Goal: Task Accomplishment & Management: Manage account settings

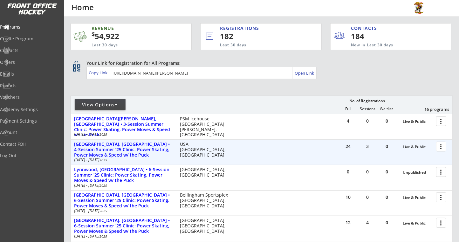
click at [443, 147] on div at bounding box center [442, 146] width 11 height 11
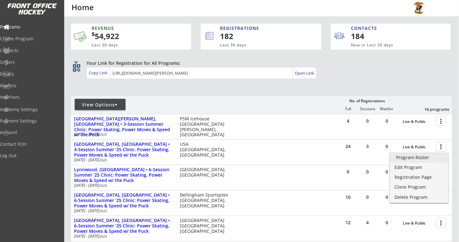
click at [425, 163] on link "Program Roster" at bounding box center [419, 159] width 58 height 10
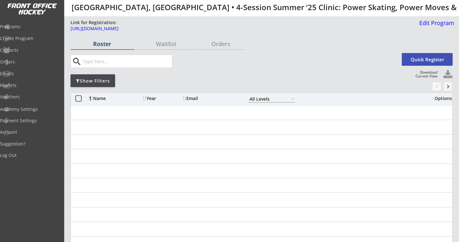
select select ""All Levels""
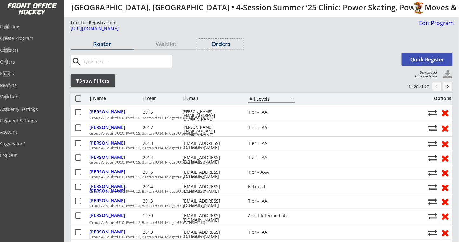
click at [218, 46] on div "Orders" at bounding box center [220, 44] width 45 height 6
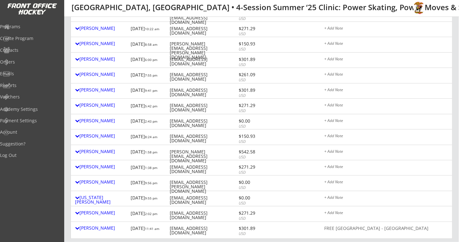
scroll to position [42, 0]
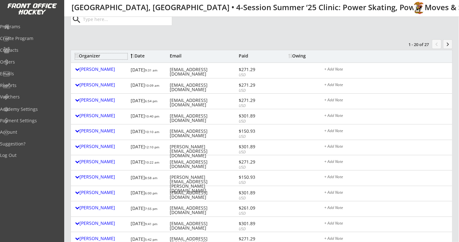
click at [97, 56] on div "Organizer" at bounding box center [101, 56] width 52 height 4
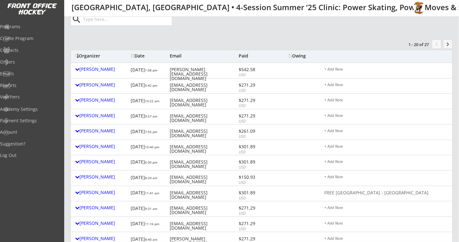
click at [294, 54] on div "Owing" at bounding box center [301, 56] width 24 height 4
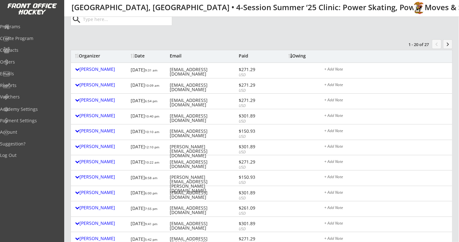
click at [294, 54] on div "Owing" at bounding box center [301, 56] width 24 height 4
click at [100, 55] on div "Organizer" at bounding box center [101, 56] width 52 height 4
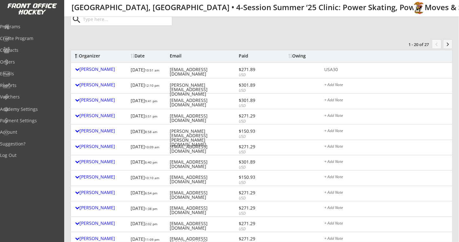
click at [97, 56] on div "Organizer" at bounding box center [101, 56] width 52 height 4
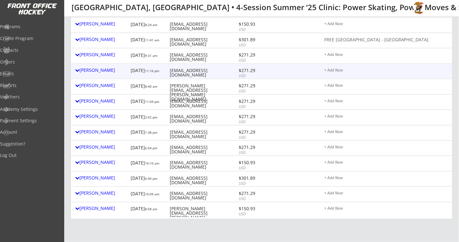
scroll to position [212, 0]
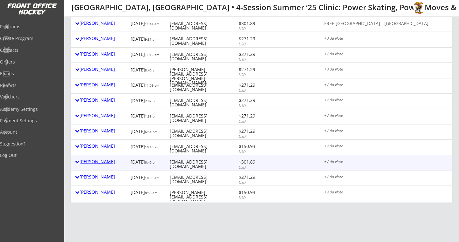
click at [95, 163] on div "[PERSON_NAME]" at bounding box center [101, 162] width 52 height 4
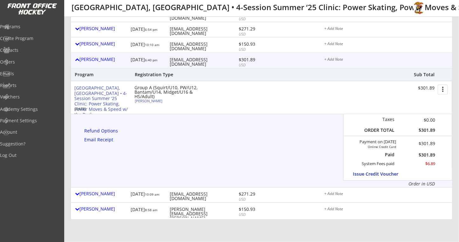
scroll to position [297, 0]
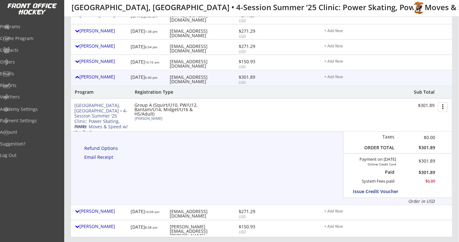
click at [444, 106] on button "more_vert" at bounding box center [443, 107] width 10 height 10
drag, startPoint x: 287, startPoint y: 167, endPoint x: 282, endPoint y: 169, distance: 5.7
click at [283, 169] on div "Program Registration Type Sub Total Plymouth, MI • 4-Session Summer ‘25 Clinic:…" at bounding box center [261, 145] width 382 height 119
click at [98, 150] on div "Refund Options" at bounding box center [102, 149] width 36 height 4
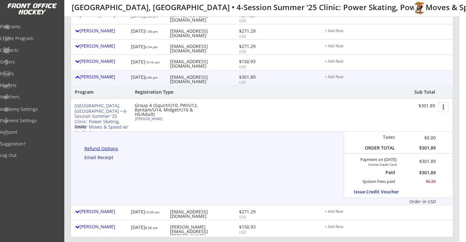
select select ""No""
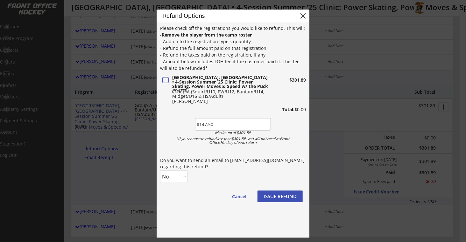
type input "$147.50"
click at [183, 175] on select "No Yes" at bounding box center [173, 176] width 27 height 13
select select ""Yes""
click at [160, 170] on select "No Yes" at bounding box center [173, 176] width 27 height 13
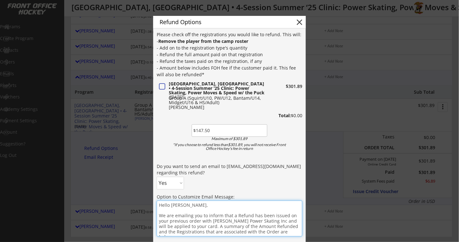
click at [192, 205] on textarea "Hello Chris, We are emailing you to inform that a Refund has been issued on you…" at bounding box center [230, 219] width 146 height 36
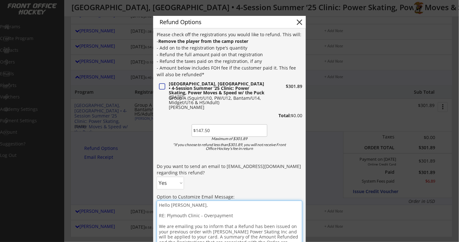
drag, startPoint x: 235, startPoint y: 227, endPoint x: 263, endPoint y: 196, distance: 41.4
click at [235, 226] on textarea "Hello Chris, RE: Plymouth Clinic - Overpayment We are emailing you to inform th…" at bounding box center [230, 224] width 146 height 46
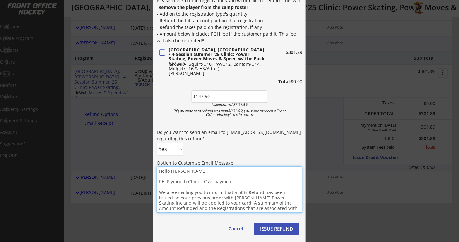
scroll to position [382, 0]
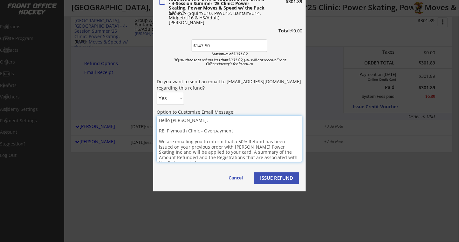
click at [295, 158] on textarea "Hello Chris, RE: Plymouth Clinic - Overpayment We are emailing you to inform th…" at bounding box center [230, 139] width 146 height 46
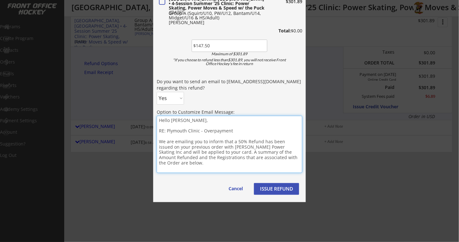
click at [175, 172] on textarea "Hello Chris, RE: Plymouth Clinic - Overpayment We are emailing you to inform th…" at bounding box center [230, 144] width 146 height 57
paste textarea "Also, please let all of your hockey friends, siblings, coaches and teammates kn…"
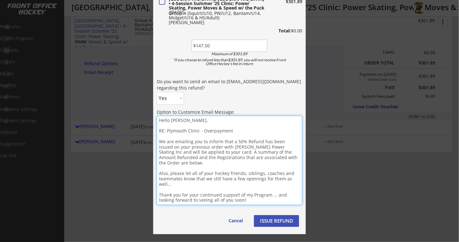
click at [247, 190] on textarea "Hello Chris, RE: Plymouth Clinic - Overpayment We are emailing you to inform th…" at bounding box center [230, 160] width 146 height 89
drag, startPoint x: 261, startPoint y: 197, endPoint x: 255, endPoint y: 199, distance: 6.9
click at [261, 197] on textarea "Hello Chris, RE: Plymouth Clinic - Overpayment We are emailing you to inform th…" at bounding box center [230, 160] width 146 height 89
click at [215, 202] on textarea "Hello Chris, RE: Plymouth Clinic - Overpayment We are emailing you to inform th…" at bounding box center [230, 160] width 146 height 89
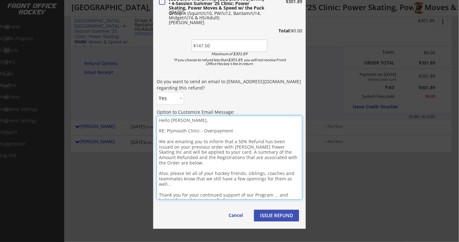
click at [182, 135] on textarea "Hello Chris, RE: Plymouth Clinic - Overpayment We are emailing you to inform th…" at bounding box center [230, 158] width 146 height 84
type textarea "Hello Chris, RE: Plymouth Clinic - Overpayment We are emailing you to inform th…"
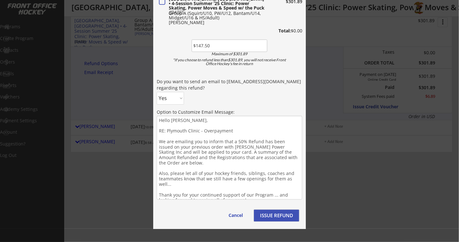
click at [276, 219] on button "ISSUE REFUND" at bounding box center [276, 216] width 45 height 12
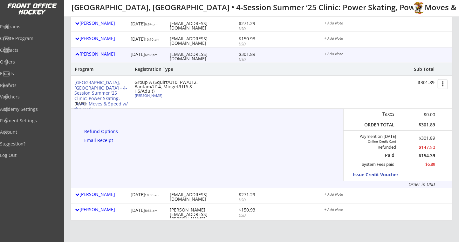
scroll to position [254, 0]
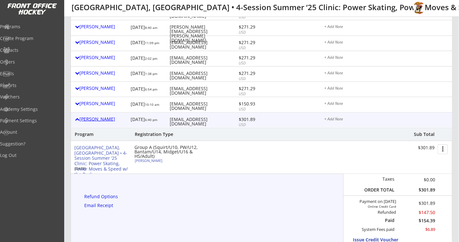
click at [102, 119] on div "[PERSON_NAME]" at bounding box center [101, 119] width 52 height 4
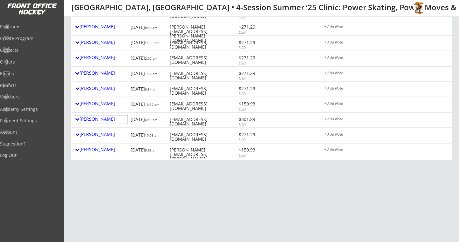
click at [0, 161] on div "Log Out" at bounding box center [30, 155] width 60 height 11
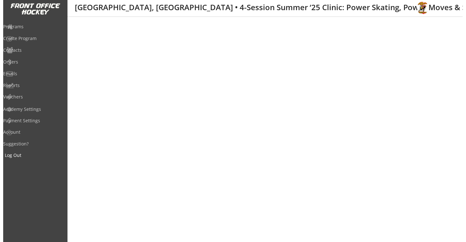
scroll to position [0, 0]
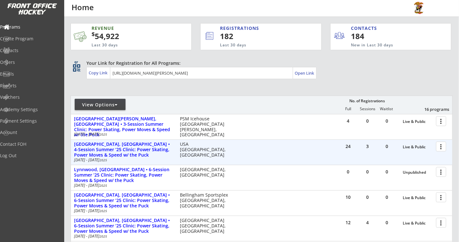
click at [441, 147] on div at bounding box center [442, 146] width 11 height 11
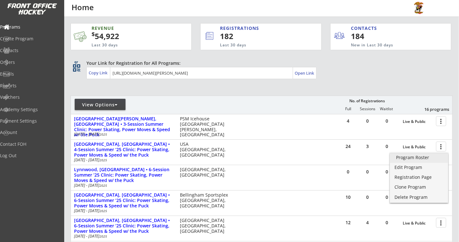
click at [417, 156] on div "Program Roster" at bounding box center [419, 158] width 45 height 4
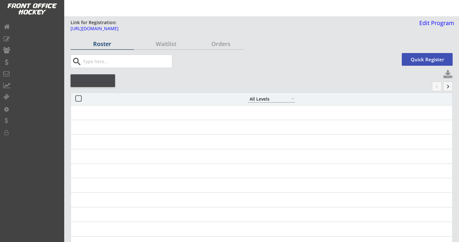
select select ""All Levels""
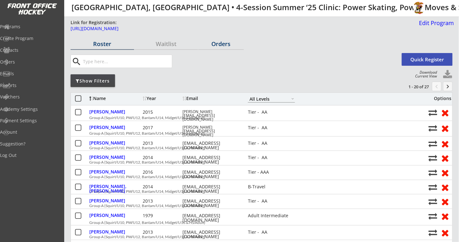
click at [218, 47] on div "Orders" at bounding box center [220, 44] width 45 height 6
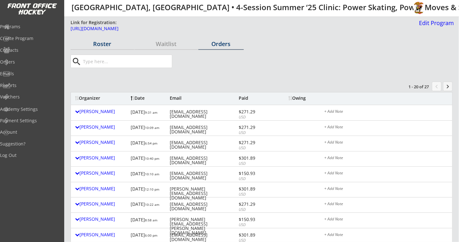
click at [109, 47] on div "Roster" at bounding box center [103, 44] width 64 height 6
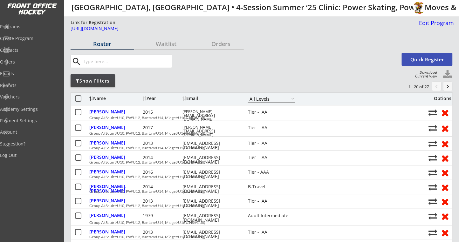
click at [446, 76] on button at bounding box center [448, 75] width 10 height 10
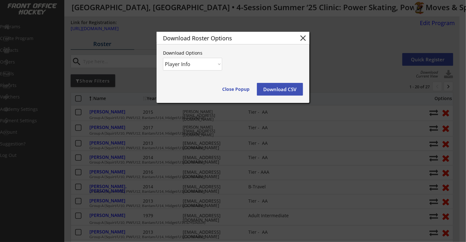
click at [219, 62] on select "Player Info Player and Order Info" at bounding box center [192, 64] width 59 height 13
select select ""Player and Order Info""
click at [163, 58] on select "Player Info Player and Order Info" at bounding box center [192, 64] width 59 height 13
click at [266, 90] on button "Download CSV" at bounding box center [280, 89] width 46 height 13
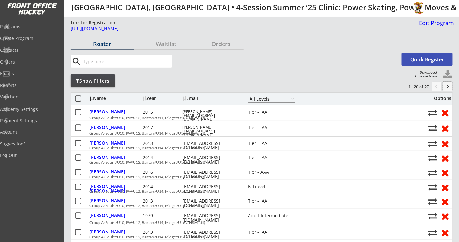
click at [449, 85] on button "keyboard_arrow_right" at bounding box center [448, 87] width 10 height 10
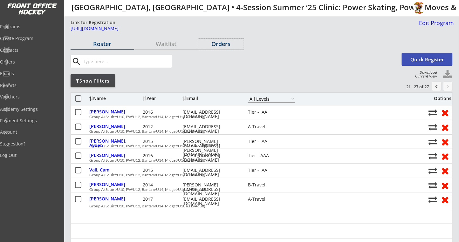
click at [224, 47] on div "Orders" at bounding box center [220, 44] width 45 height 6
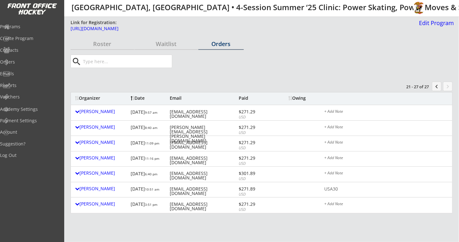
click at [92, 96] on div "Organizer" at bounding box center [101, 98] width 52 height 4
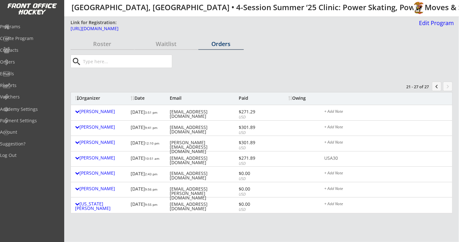
click at [95, 100] on div "Organizer" at bounding box center [101, 98] width 52 height 4
click at [437, 87] on button "chevron_left" at bounding box center [437, 87] width 10 height 10
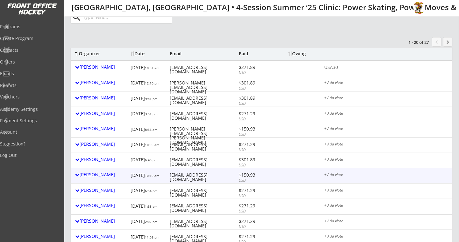
scroll to position [85, 0]
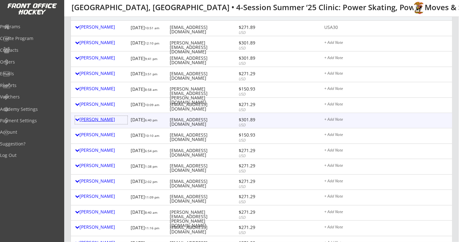
click at [75, 119] on div at bounding box center [77, 119] width 4 height 4
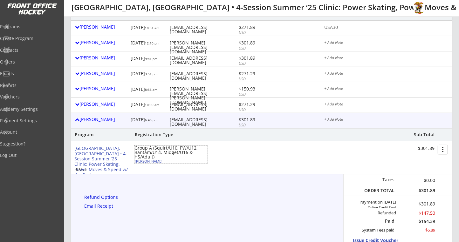
click at [141, 161] on div "[PERSON_NAME]" at bounding box center [170, 161] width 71 height 3
select select ""Tier - AA""
select select ""First time""
select select ""Squirt""
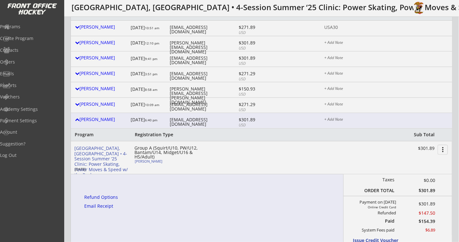
type input "[DEMOGRAPHIC_DATA]"
type input "9"
type input "Compuware Brown"
type input "[PERSON_NAME]"
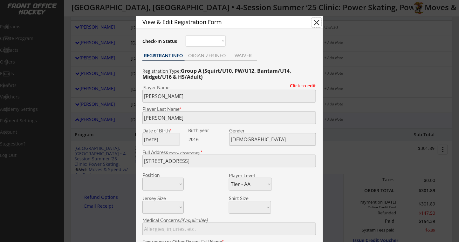
drag, startPoint x: 321, startPoint y: 20, endPoint x: 324, endPoint y: 20, distance: 3.8
click at [319, 20] on button "close" at bounding box center [317, 23] width 10 height 10
select select ""PLACEHOLDER_1427118222253""
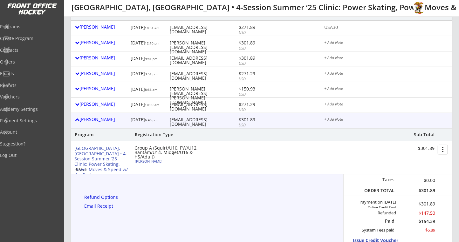
click at [336, 115] on div "[PERSON_NAME] [DATE] 6:40 pm [EMAIL_ADDRESS][DOMAIN_NAME] $301.89 USD + Add Note" at bounding box center [262, 120] width 382 height 15
click at [339, 116] on div "[PERSON_NAME] [DATE] 6:40 pm [EMAIL_ADDRESS][DOMAIN_NAME] $301.89 USD + Add Note" at bounding box center [262, 120] width 382 height 15
click at [331, 118] on div "+ Add Note" at bounding box center [386, 120] width 124 height 5
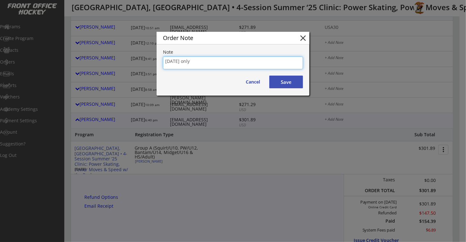
type textarea "[DATE] only"
click at [299, 79] on button "Save" at bounding box center [286, 82] width 34 height 13
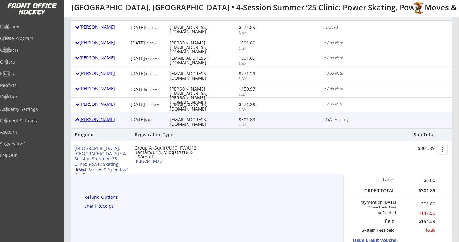
click at [87, 121] on div "[PERSON_NAME]" at bounding box center [101, 119] width 52 height 4
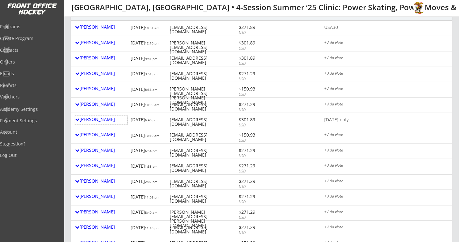
scroll to position [0, 0]
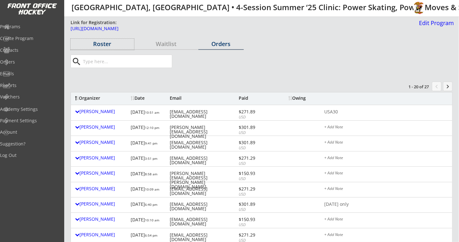
click at [112, 46] on div "Roster" at bounding box center [103, 44] width 64 height 6
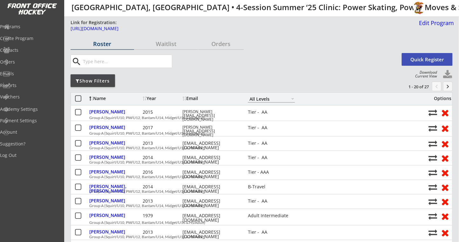
click at [152, 99] on div "Year" at bounding box center [162, 98] width 38 height 4
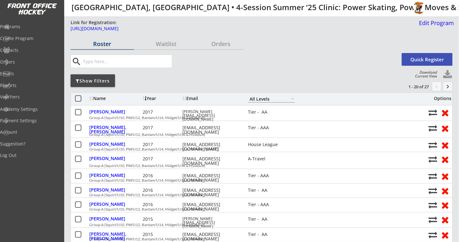
click at [154, 99] on div "Year" at bounding box center [162, 98] width 38 height 4
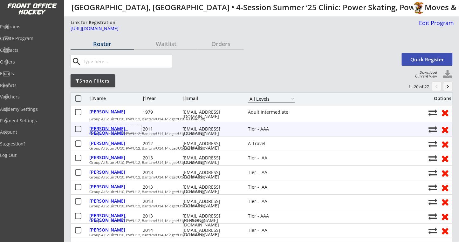
click at [107, 127] on div "[PERSON_NAME], [PERSON_NAME]" at bounding box center [115, 131] width 52 height 9
select select ""Tier - AAA""
select select ""First time""
select select ""Bantam""
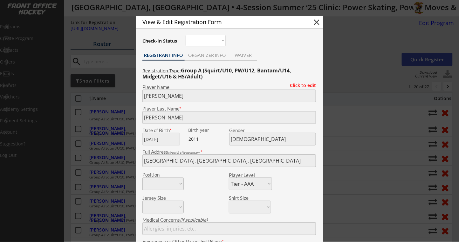
type input "13"
type input "2011 14U Compuware AAA"
type input "[PERSON_NAME] [PERSON_NAME]"
click at [316, 23] on button "close" at bounding box center [317, 22] width 10 height 10
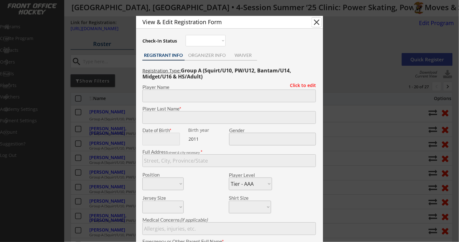
select select ""PLACEHOLDER_1427118222253""
